Goal: Information Seeking & Learning: Understand process/instructions

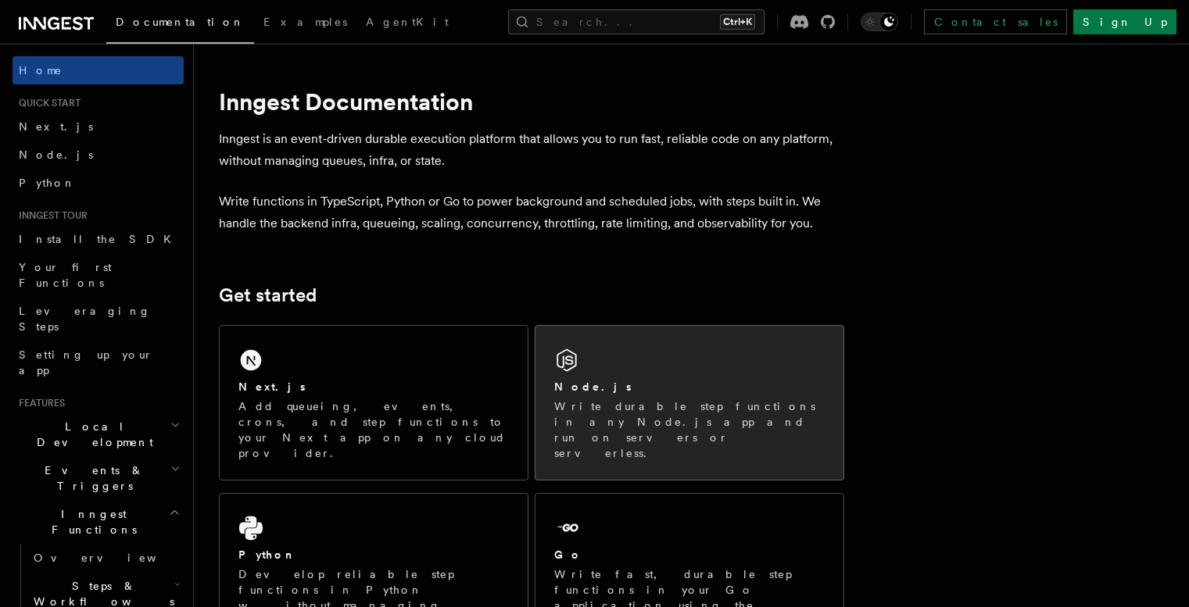
click at [585, 406] on p "Write durable step functions in any Node.js app and run on servers or serverles…" at bounding box center [689, 430] width 270 height 63
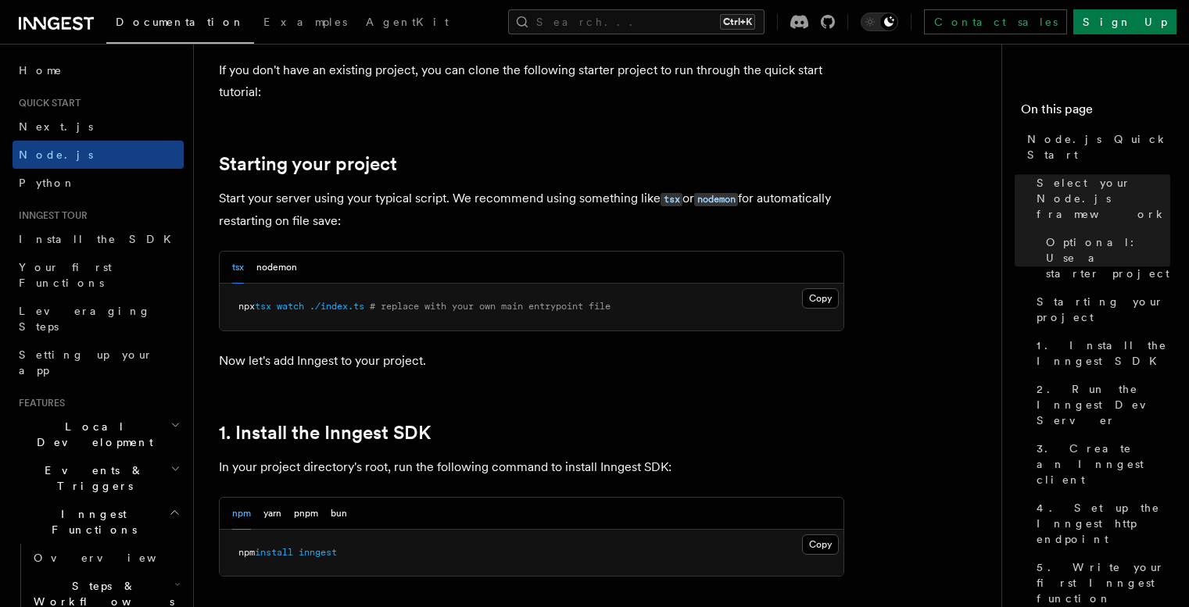
scroll to position [750, 0]
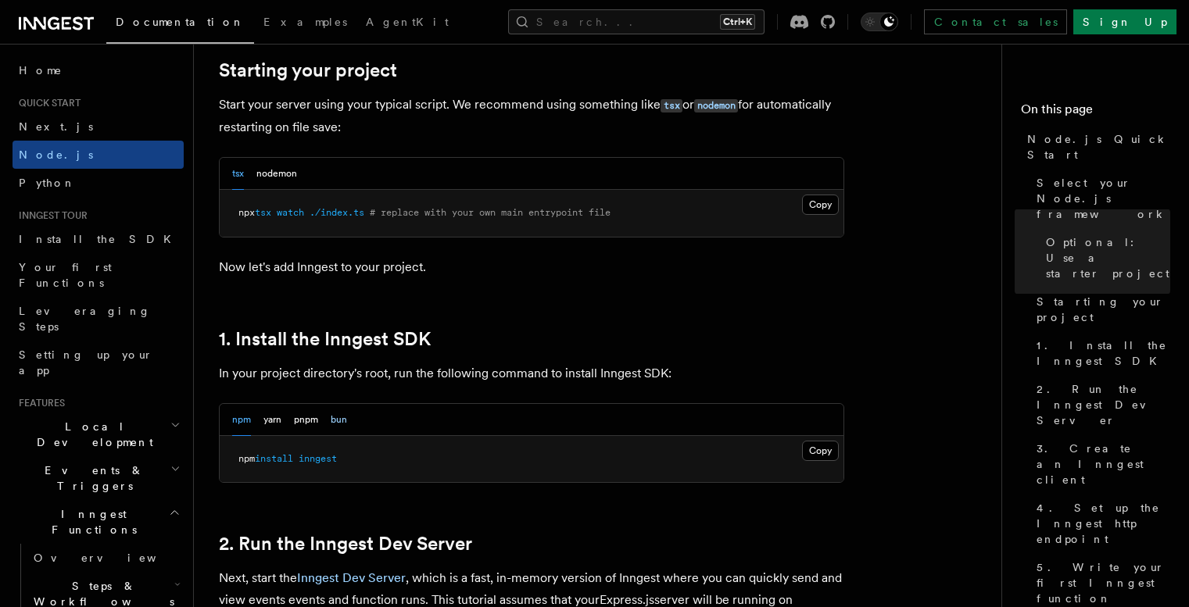
click at [338, 420] on button "bun" at bounding box center [339, 420] width 16 height 32
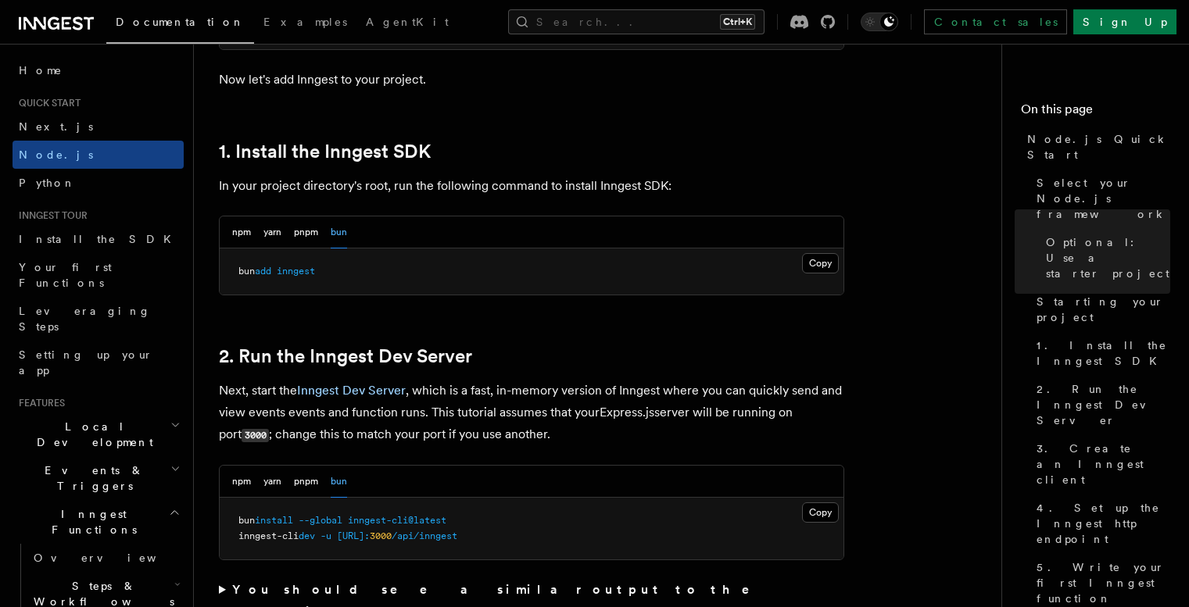
scroll to position [1126, 0]
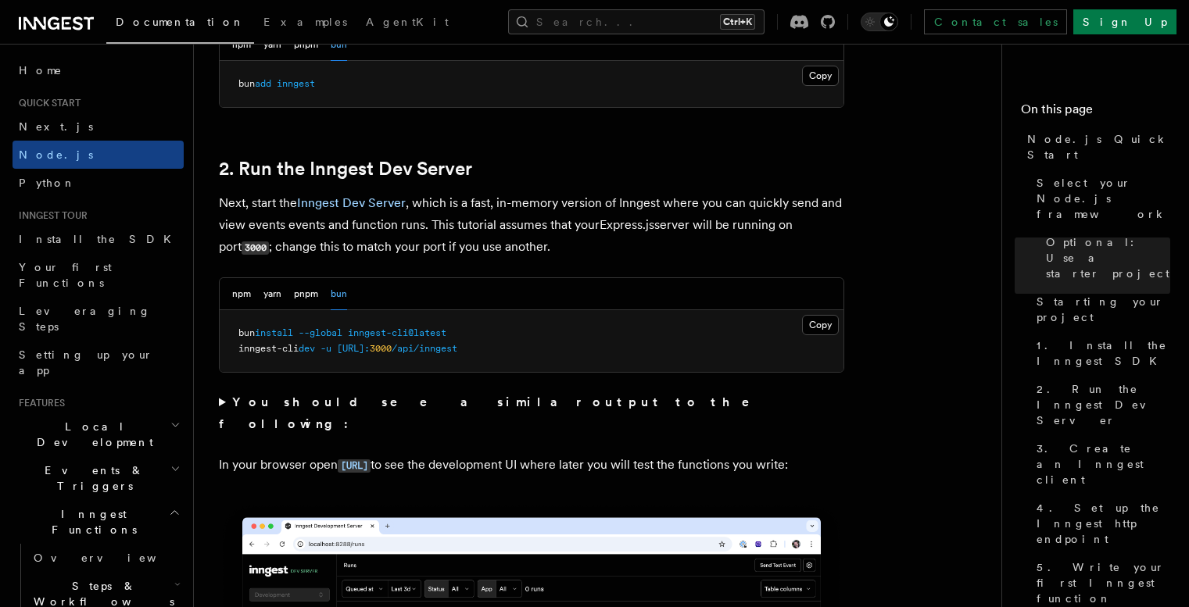
click at [224, 403] on summary "You should see a similar output to the following:" at bounding box center [531, 414] width 625 height 44
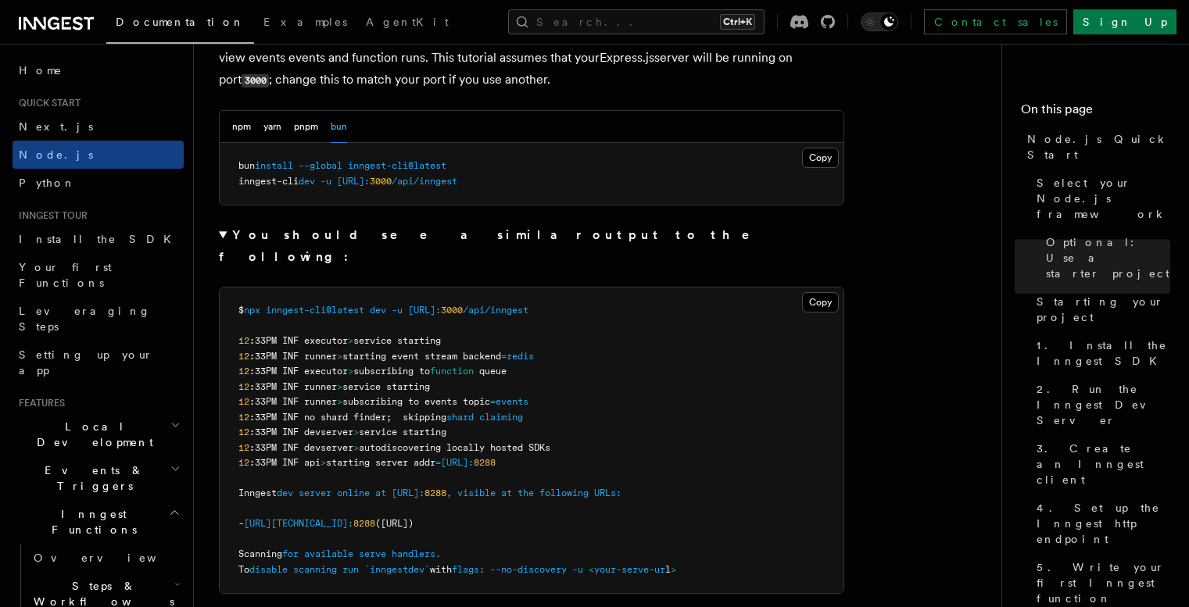
scroll to position [1313, 0]
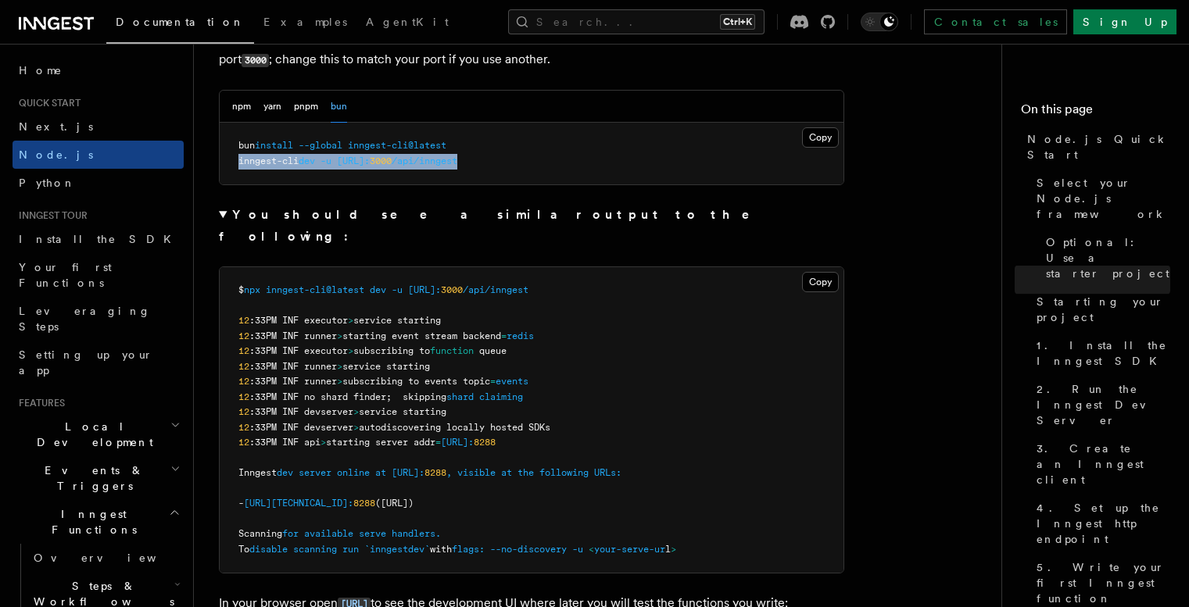
drag, startPoint x: 240, startPoint y: 162, endPoint x: 542, endPoint y: 154, distance: 302.6
click at [542, 154] on pre "bun install --global inngest-cli@latest inngest-cli dev -u [URL]: 3000 /api/inn…" at bounding box center [532, 154] width 624 height 62
copy span "inngest-cli dev -u [URL]: 3000 /api/inngest"
click at [596, 164] on pre "bun install --global inngest-cli@latest inngest-cli dev -u [URL]: 3000 /api/inn…" at bounding box center [532, 154] width 624 height 62
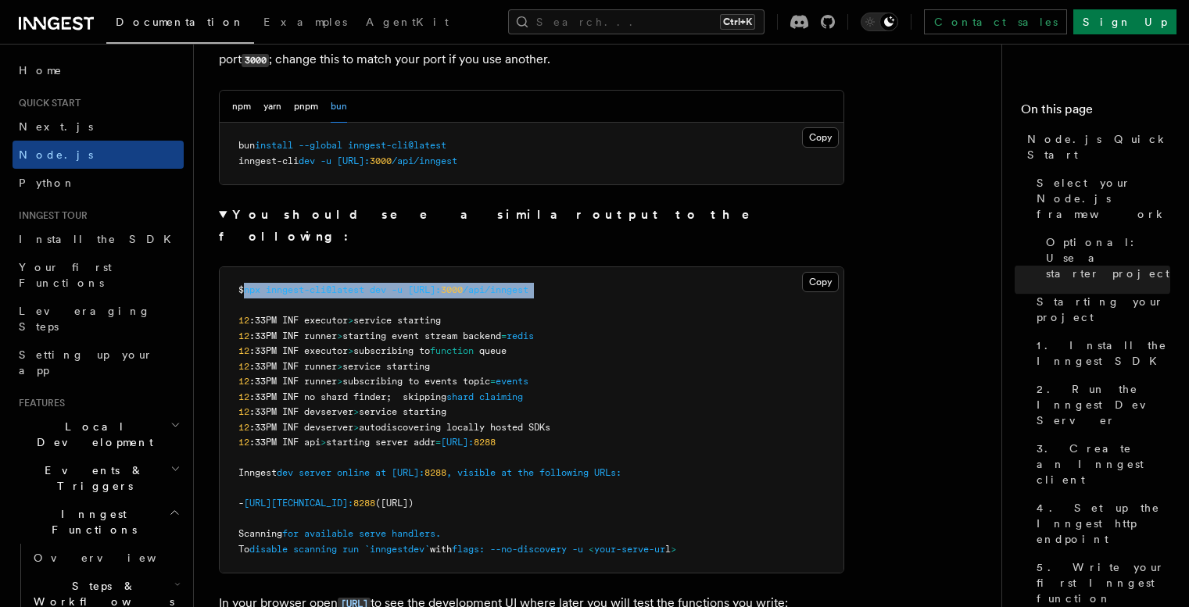
drag, startPoint x: 245, startPoint y: 273, endPoint x: 646, endPoint y: 281, distance: 401.9
click at [646, 281] on pre "$ npx inngest-cli@latest dev -u [URL]: 3000 /api/inngest 12 :33PM INF executor …" at bounding box center [532, 420] width 624 height 306
click at [812, 272] on button "Copy Copied" at bounding box center [820, 282] width 37 height 20
click at [707, 267] on pre "$ npx inngest-cli@latest dev -u [URL]: 3000 /api/inngest 12 :33PM INF executor …" at bounding box center [532, 420] width 624 height 306
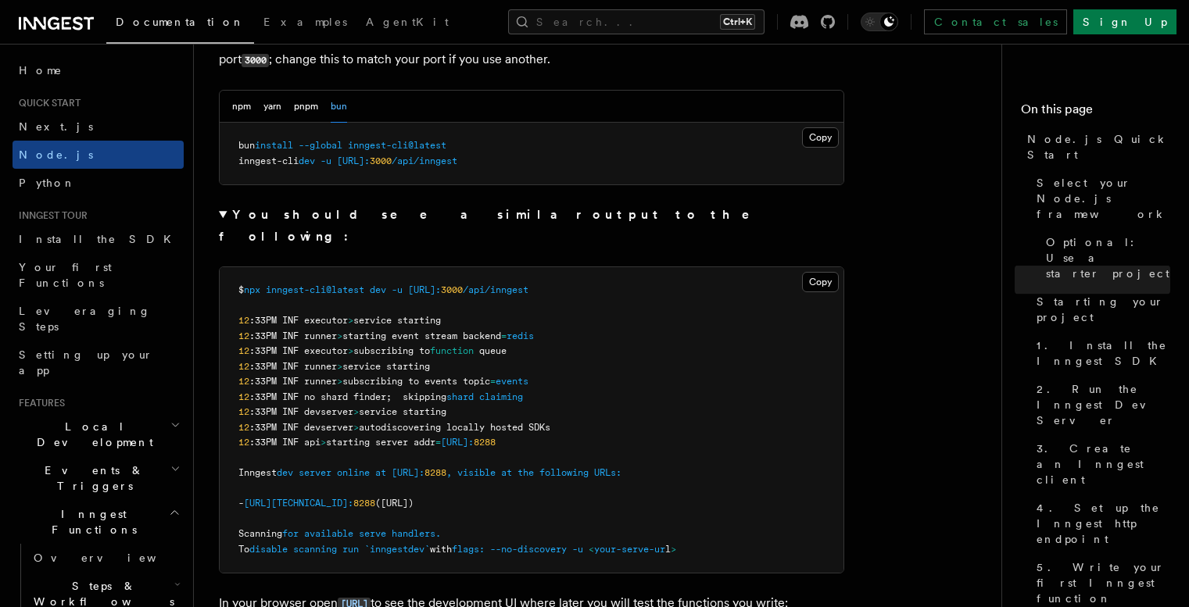
click at [446, 467] on span "8288" at bounding box center [435, 472] width 22 height 11
copy span "8288"
click at [819, 142] on button "Copy Copied" at bounding box center [820, 137] width 37 height 20
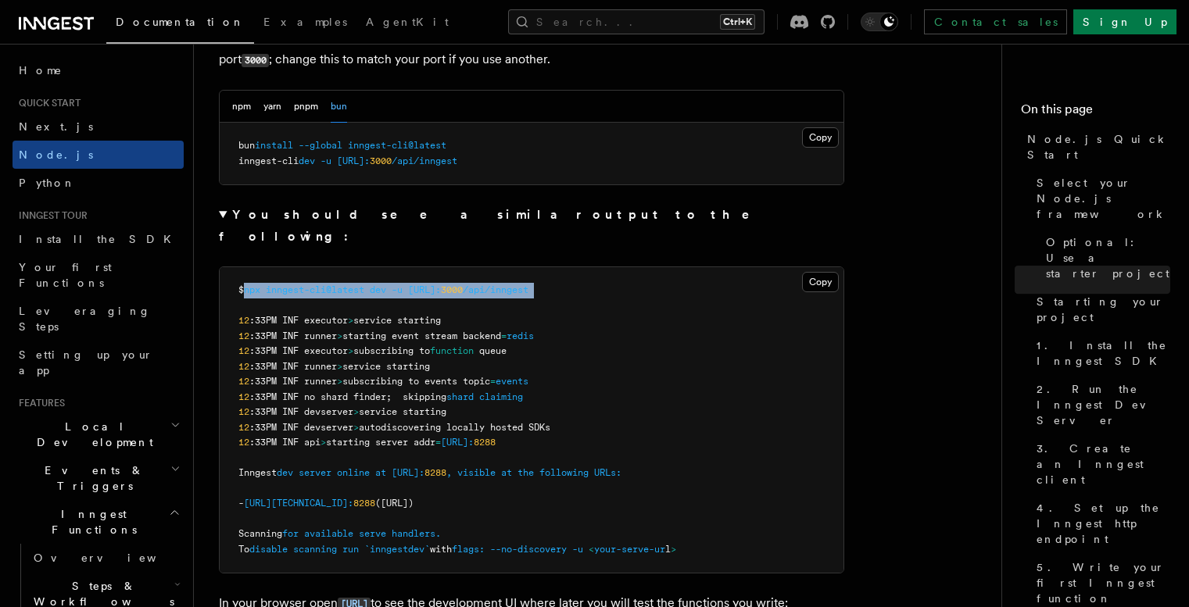
drag, startPoint x: 249, startPoint y: 270, endPoint x: 718, endPoint y: 287, distance: 468.5
click at [718, 287] on pre "$ npx inngest-cli@latest dev -u [URL]: 3000 /api/inngest 12 :33PM INF executor …" at bounding box center [532, 420] width 624 height 306
copy code "npx inngest-cli@latest dev -u [URL]: 3000 /api/inngest"
click at [629, 267] on pre "$ npx inngest-cli@latest dev -u [URL]: 3000 /api/inngest 12 :33PM INF executor …" at bounding box center [532, 420] width 624 height 306
